Goal: Transaction & Acquisition: Purchase product/service

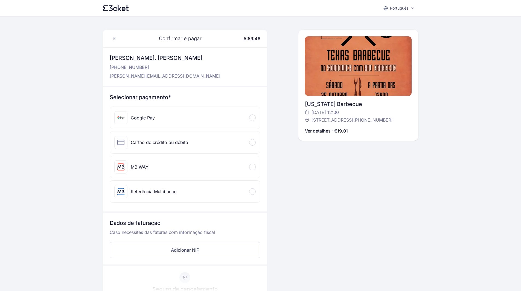
click at [164, 168] on div "MB WAY" at bounding box center [185, 167] width 150 height 22
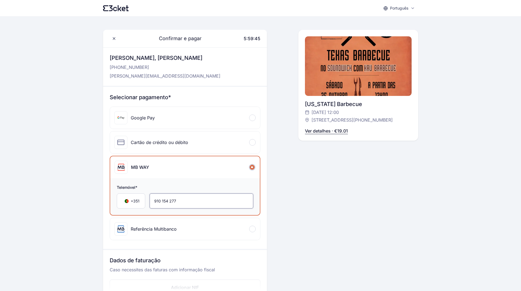
click at [169, 199] on input "910 154 277" at bounding box center [202, 201] width 104 height 15
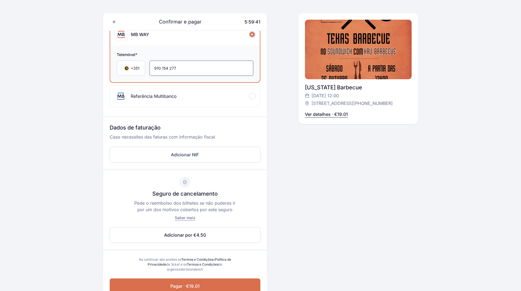
scroll to position [137, 0]
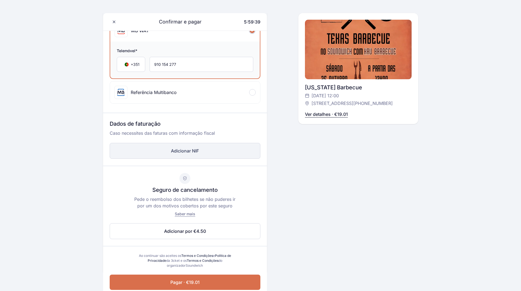
click at [183, 151] on button "Adicionar NIF" at bounding box center [185, 151] width 151 height 16
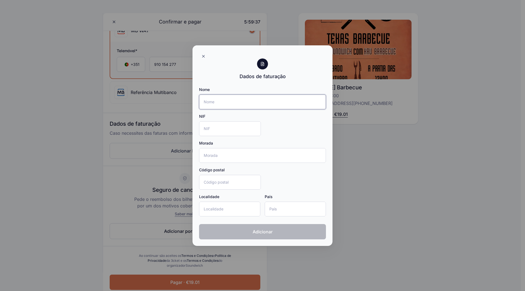
click at [216, 103] on input "Nome" at bounding box center [262, 102] width 127 height 15
type input "[PERSON_NAME]"
type input "[STREET_ADDRESS][PERSON_NAME]"
type input "4000-311"
type input "[GEOGRAPHIC_DATA]"
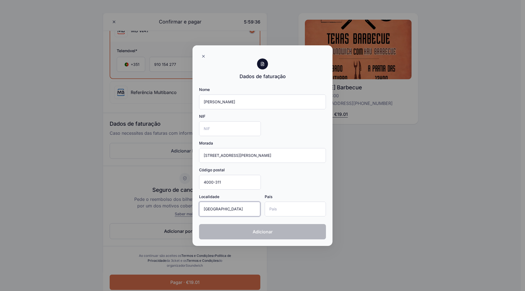
type input "[GEOGRAPHIC_DATA]"
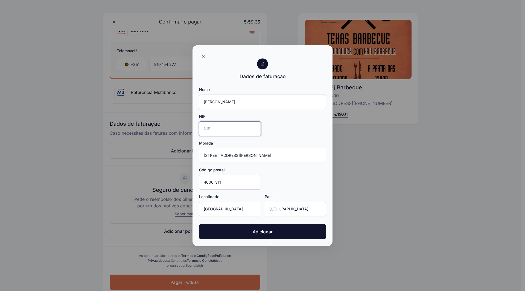
click at [224, 127] on input "NIF" at bounding box center [230, 129] width 62 height 15
type input "212156047"
type input "[STREET_ADDRESS]"
type input "4000-373"
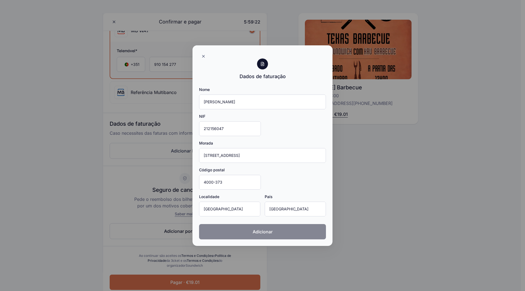
click at [254, 236] on button "Adicionar" at bounding box center [262, 231] width 127 height 15
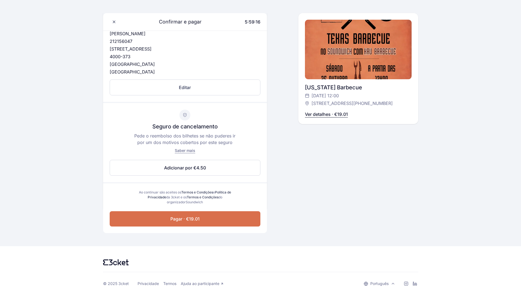
scroll to position [251, 0]
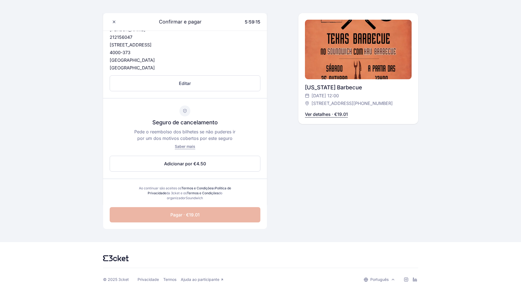
click at [192, 216] on span "Pagar · €19.01" at bounding box center [184, 215] width 29 height 7
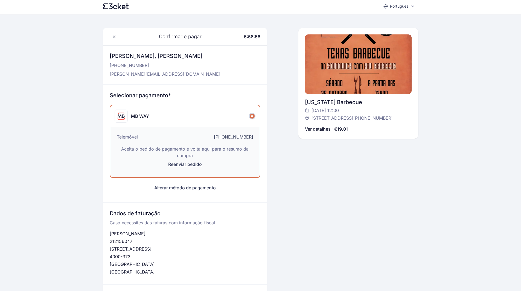
scroll to position [0, 0]
